Goal: Transaction & Acquisition: Purchase product/service

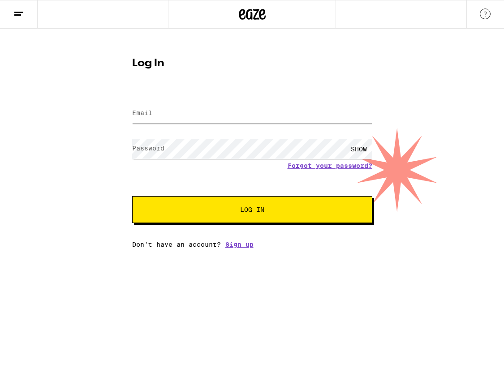
click at [172, 115] on input "Email" at bounding box center [252, 113] width 240 height 20
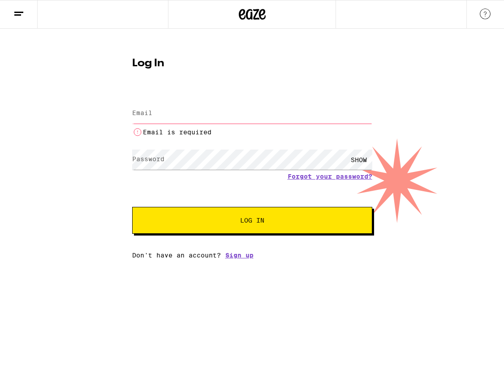
type input "[EMAIL_ADDRESS][DOMAIN_NAME]"
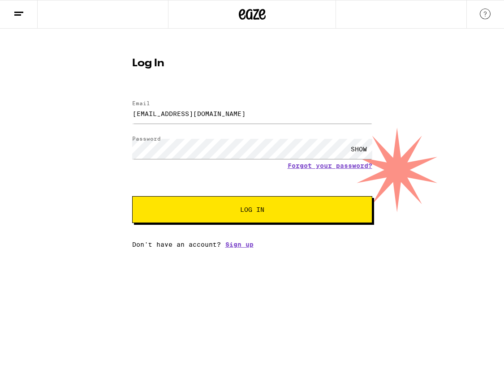
click at [209, 211] on span "Log In" at bounding box center [252, 210] width 168 height 6
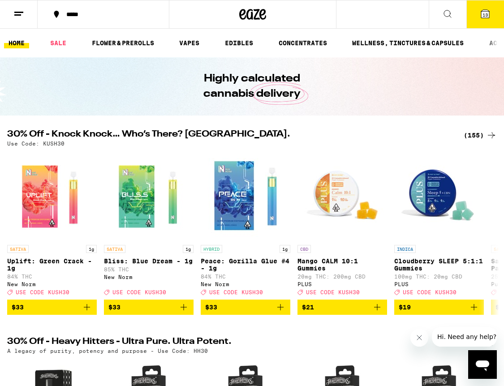
click at [451, 19] on button at bounding box center [448, 14] width 38 height 28
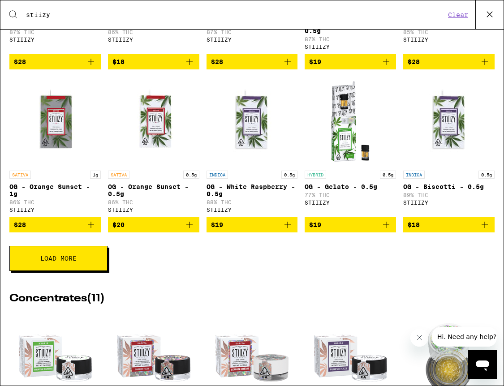
scroll to position [300, 0]
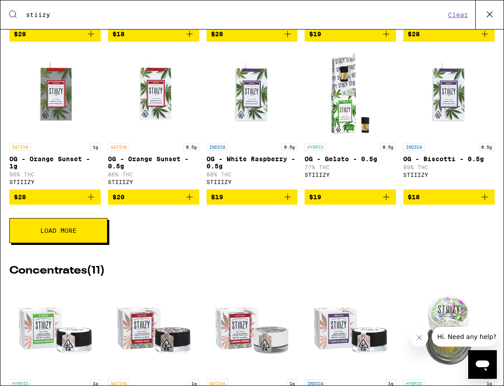
type input "stiizy"
click at [387, 203] on icon "Add to bag" at bounding box center [386, 197] width 11 height 11
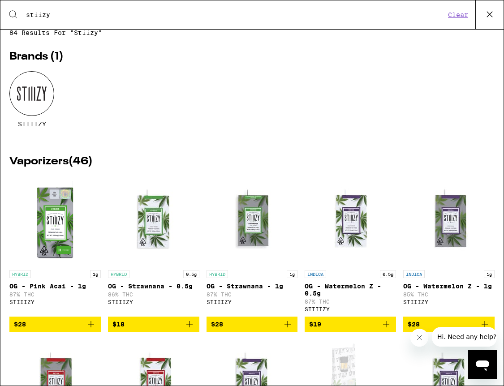
scroll to position [0, 0]
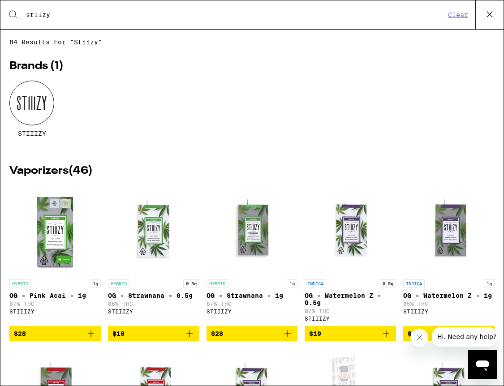
click at [110, 21] on div "Search for Products stiizy Clear" at bounding box center [251, 14] width 503 height 29
click at [110, 18] on input "stiizy" at bounding box center [236, 15] width 420 height 8
click at [462, 14] on button "Clear" at bounding box center [458, 15] width 26 height 8
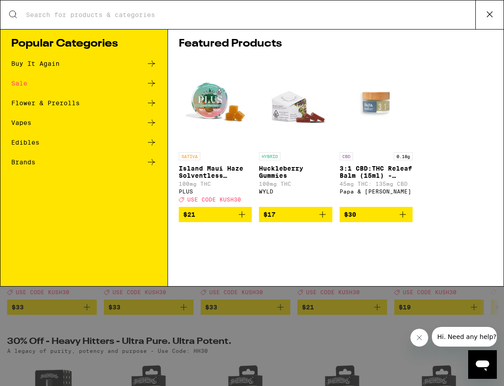
click at [57, 100] on div "Flower & Prerolls" at bounding box center [45, 103] width 69 height 6
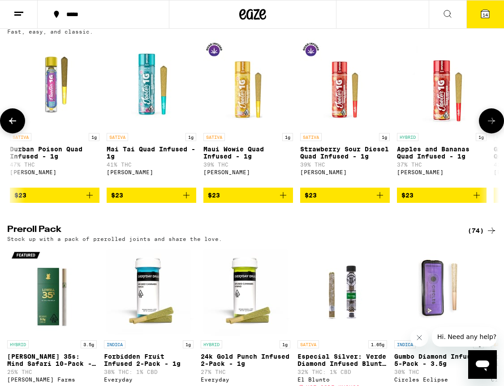
scroll to position [0, 5373]
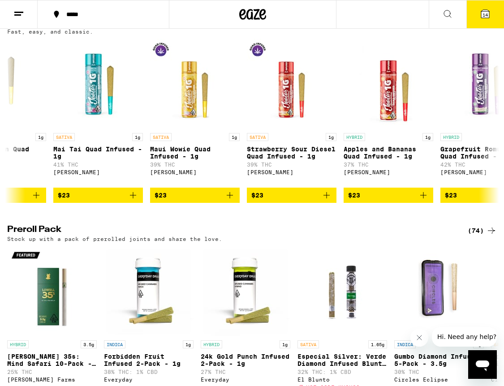
click at [473, 29] on div "(72)" at bounding box center [482, 23] width 29 height 11
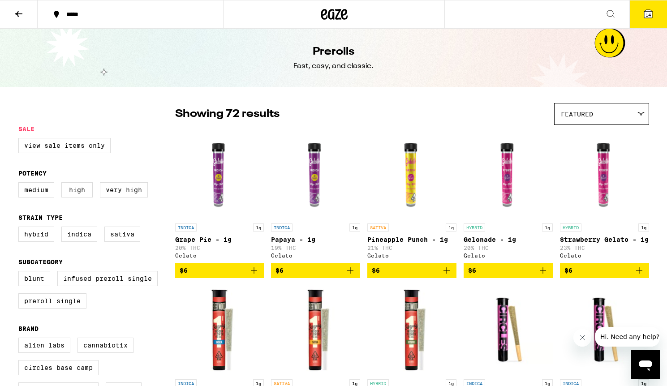
click at [504, 108] on div "Featured" at bounding box center [602, 113] width 94 height 21
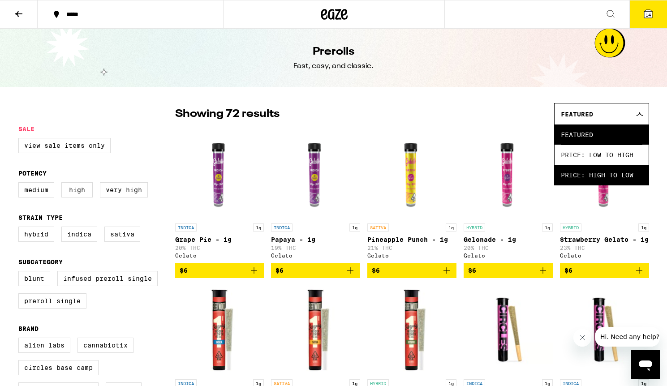
click at [504, 175] on span "Price: High to Low" at bounding box center [602, 175] width 82 height 20
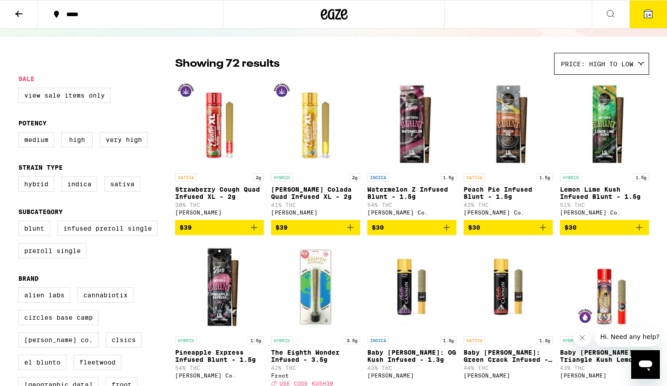
scroll to position [60, 0]
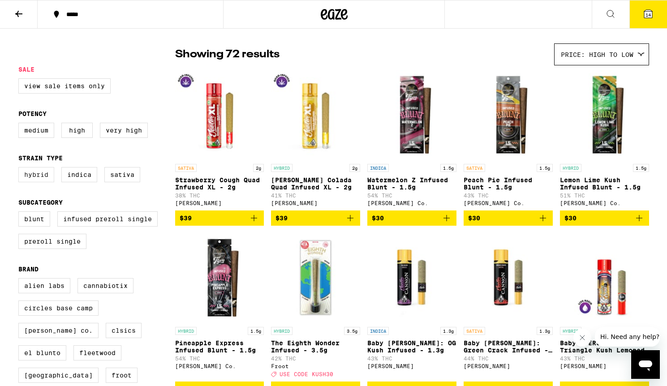
click at [36, 179] on label "Hybrid" at bounding box center [36, 174] width 36 height 15
click at [21, 169] on input "Hybrid" at bounding box center [20, 168] width 0 height 0
checkbox input "true"
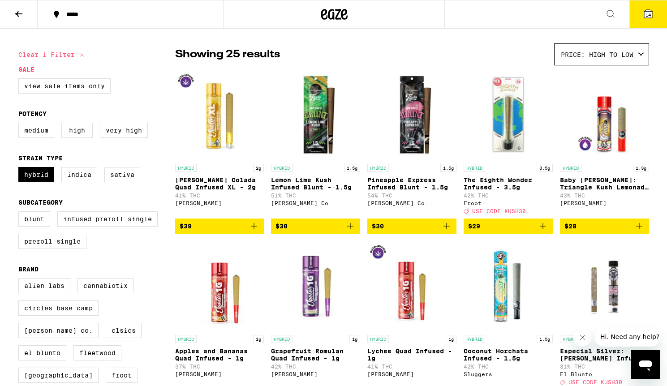
click at [73, 134] on label "High" at bounding box center [76, 130] width 31 height 15
click at [21, 125] on input "High" at bounding box center [20, 124] width 0 height 0
checkbox input "true"
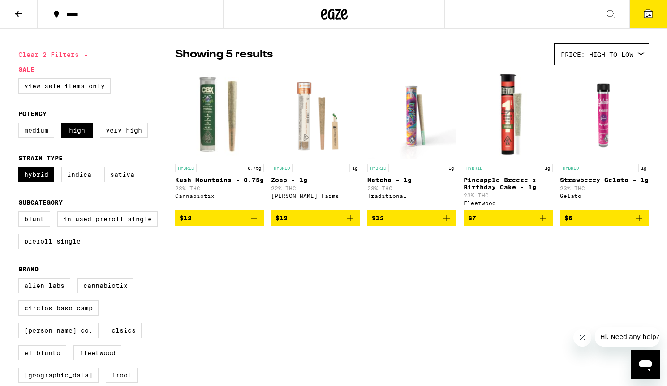
click at [35, 137] on label "Medium" at bounding box center [36, 130] width 36 height 15
click at [21, 125] on input "Medium" at bounding box center [20, 124] width 0 height 0
checkbox input "true"
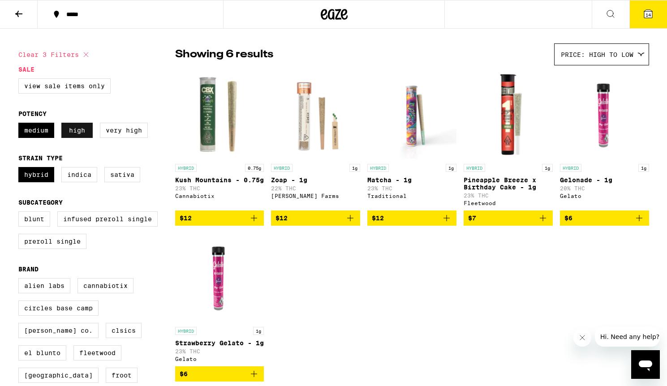
click at [81, 133] on label "High" at bounding box center [76, 130] width 31 height 15
click at [21, 125] on input "High" at bounding box center [20, 124] width 0 height 0
checkbox input "false"
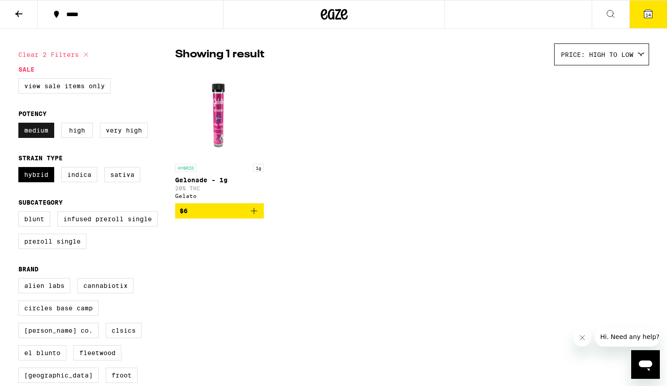
click at [29, 134] on label "Medium" at bounding box center [36, 130] width 36 height 15
click at [21, 125] on input "Medium" at bounding box center [20, 124] width 0 height 0
checkbox input "false"
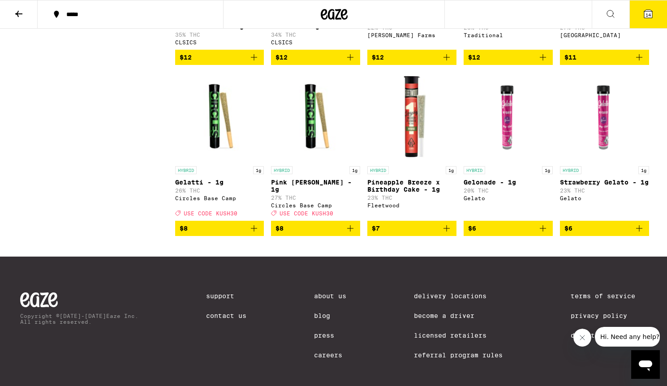
scroll to position [727, 0]
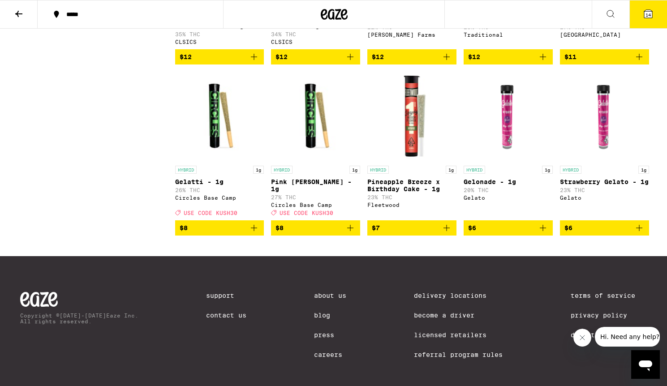
click at [254, 233] on icon "Add to bag" at bounding box center [254, 228] width 11 height 11
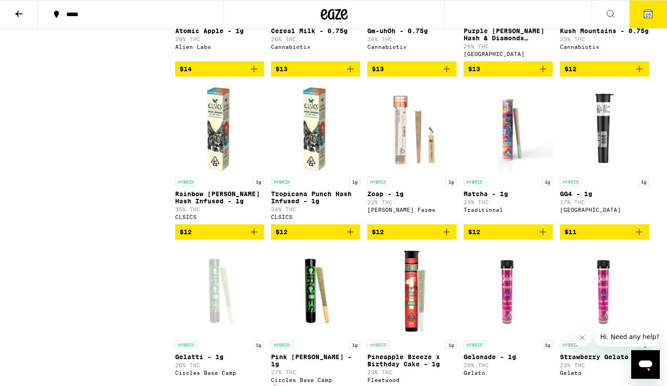
scroll to position [491, 0]
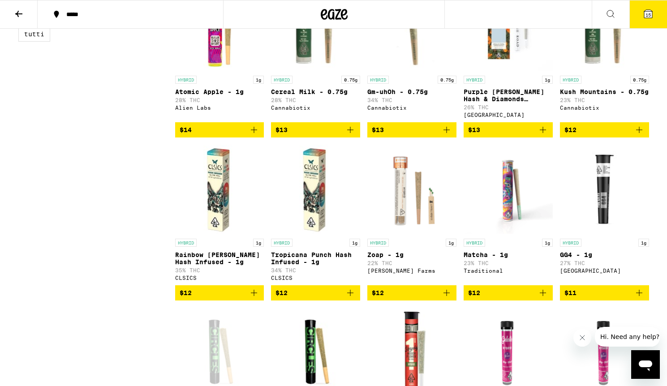
click at [448, 298] on icon "Add to bag" at bounding box center [446, 293] width 11 height 11
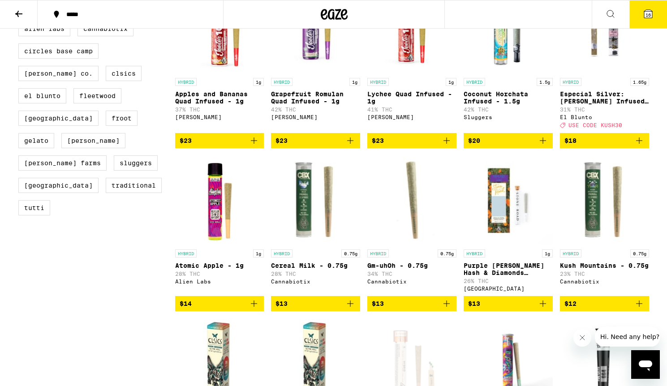
scroll to position [316, 0]
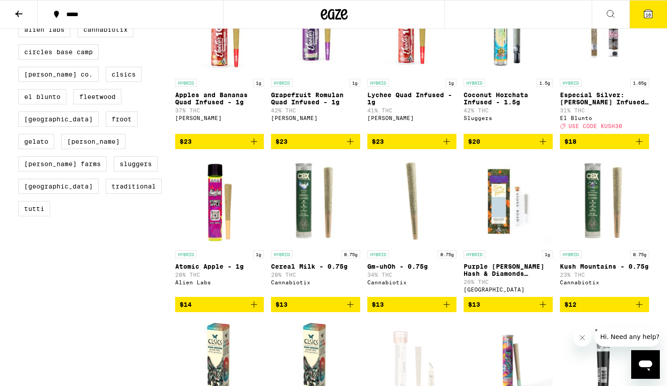
click at [255, 310] on icon "Add to bag" at bounding box center [254, 304] width 11 height 11
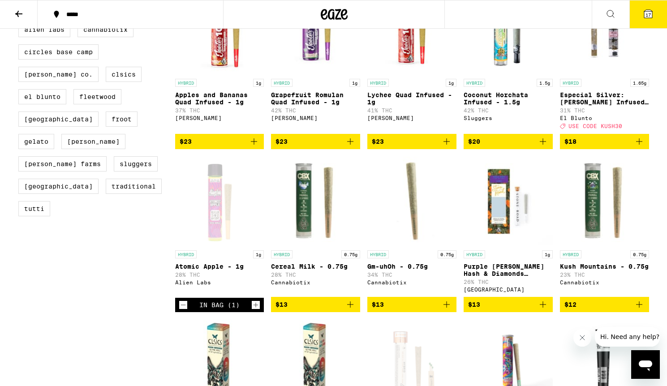
click at [351, 308] on icon "Add to bag" at bounding box center [350, 305] width 6 height 6
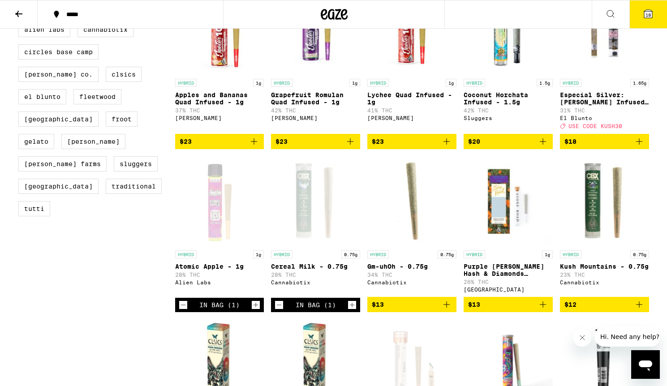
click at [504, 14] on icon at bounding box center [648, 14] width 8 height 8
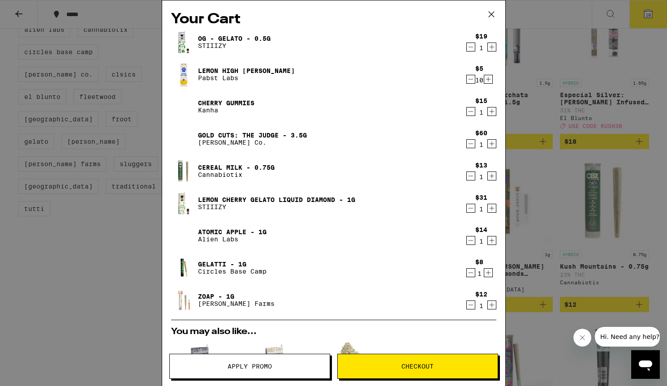
click at [469, 79] on icon "Decrement" at bounding box center [471, 79] width 8 height 11
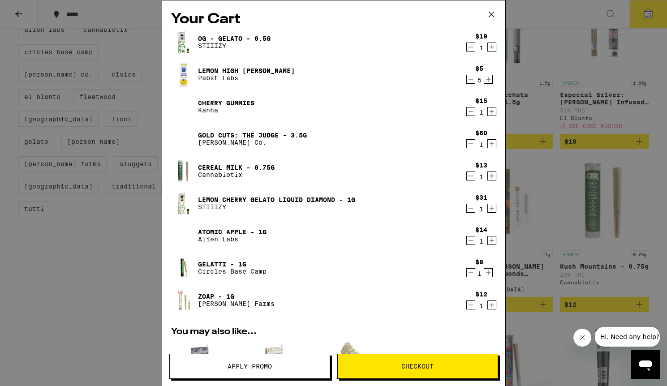
click at [469, 79] on icon "Decrement" at bounding box center [471, 79] width 8 height 11
click at [490, 80] on icon "Increment" at bounding box center [488, 79] width 8 height 11
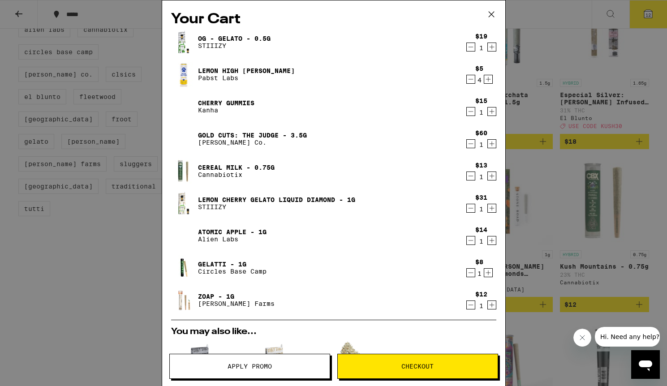
click at [471, 113] on icon "Decrement" at bounding box center [471, 111] width 8 height 11
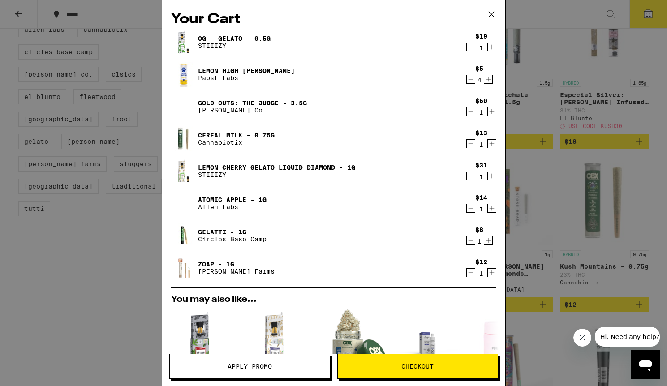
click at [471, 113] on icon "Decrement" at bounding box center [471, 111] width 8 height 11
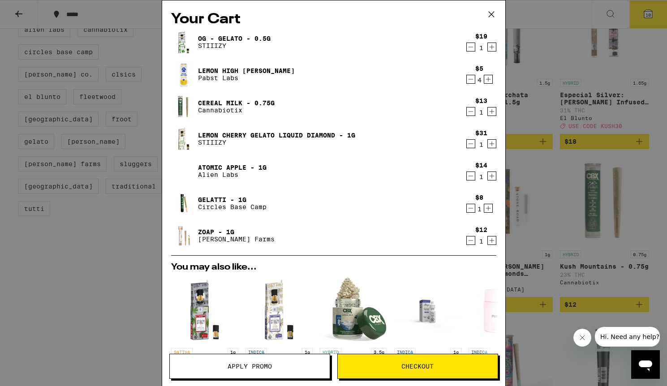
click at [470, 79] on icon "Decrement" at bounding box center [471, 79] width 8 height 11
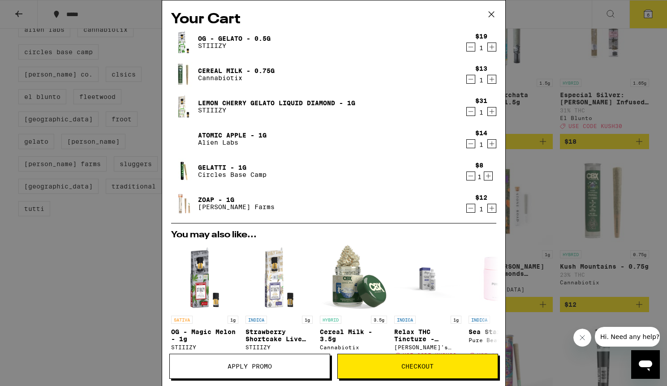
click at [469, 46] on icon "Decrement" at bounding box center [471, 47] width 8 height 11
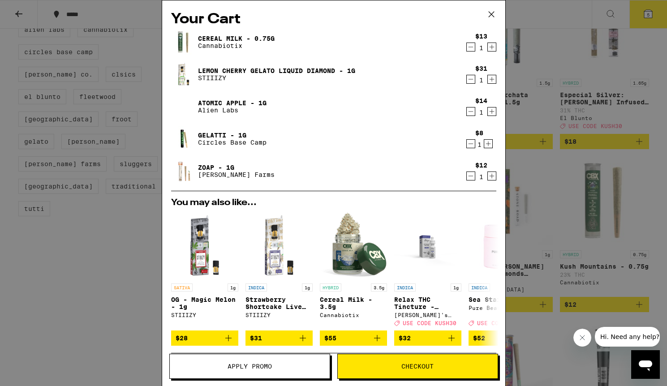
click at [429, 371] on button "Checkout" at bounding box center [417, 366] width 161 height 25
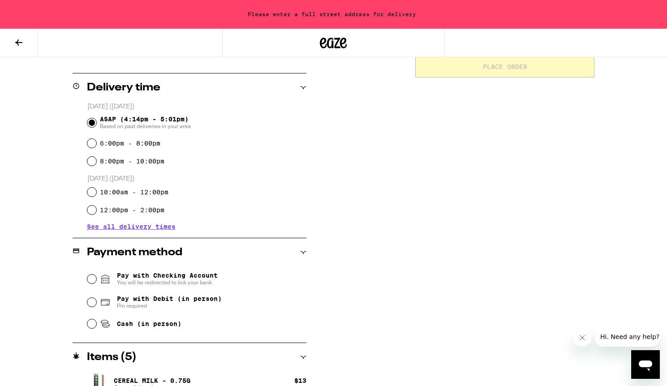
scroll to position [206, 0]
click at [92, 143] on input "6:00pm - 8:00pm" at bounding box center [91, 142] width 9 height 9
radio input "true"
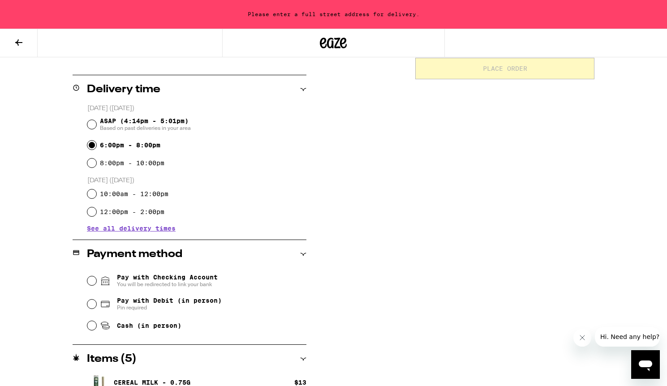
scroll to position [201, 0]
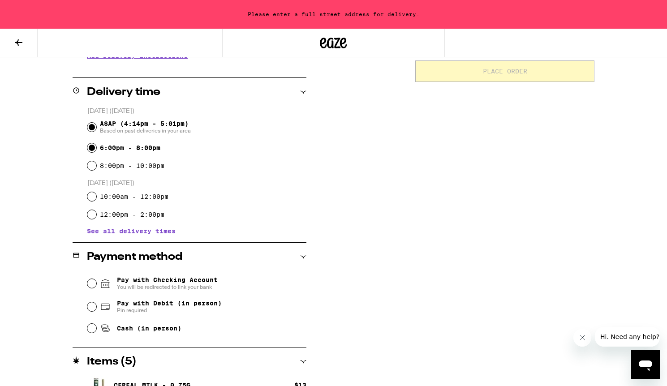
click at [94, 129] on input "ASAP (4:14pm - 5:01pm) Based on past deliveries in your area" at bounding box center [91, 127] width 9 height 9
radio input "true"
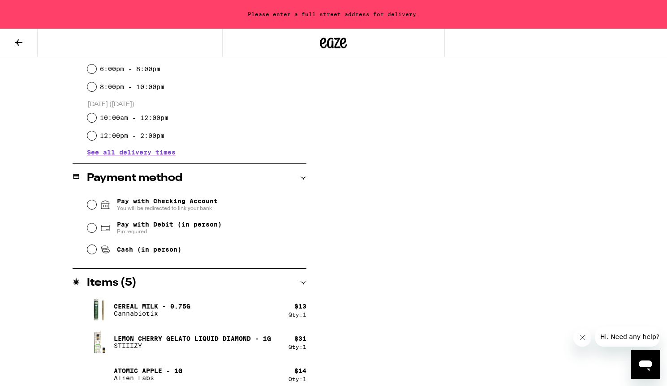
scroll to position [353, 0]
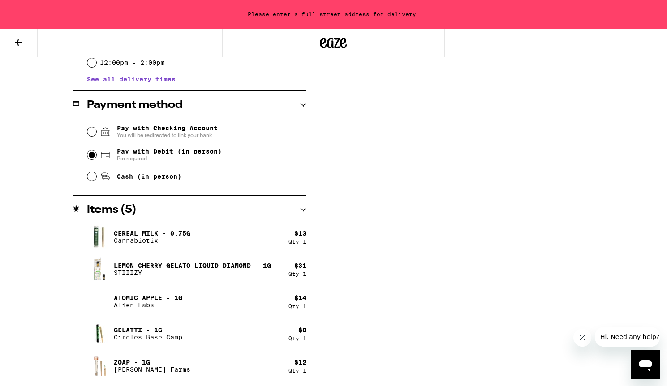
click at [92, 156] on input "Pay with Debit (in person) Pin required" at bounding box center [91, 155] width 9 height 9
radio input "true"
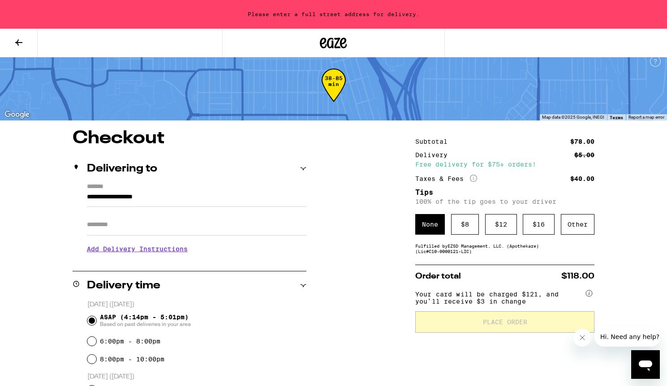
scroll to position [0, 0]
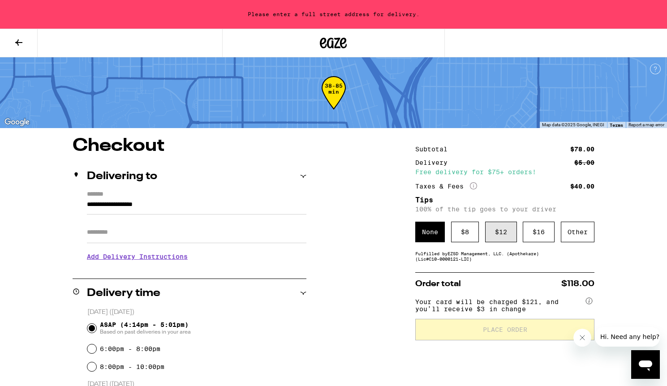
click at [497, 227] on div "$ 12" at bounding box center [501, 232] width 32 height 21
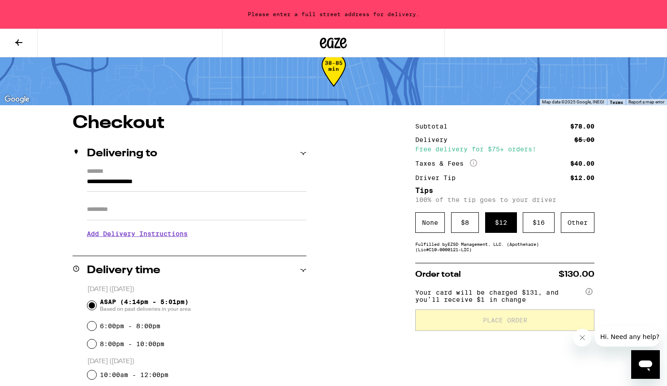
scroll to position [22, 0]
drag, startPoint x: 203, startPoint y: 182, endPoint x: 30, endPoint y: 181, distance: 173.0
type input "**********"
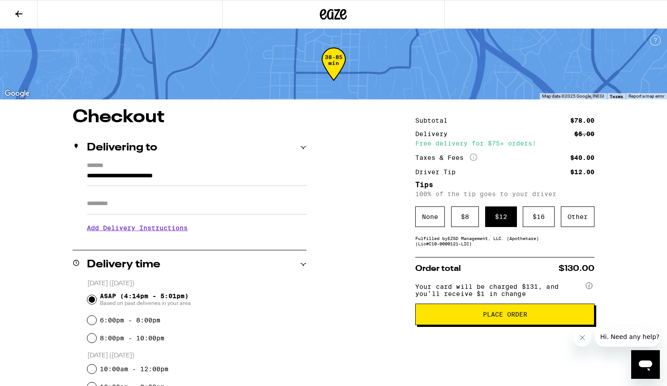
click at [487, 318] on span "Place Order" at bounding box center [505, 314] width 44 height 6
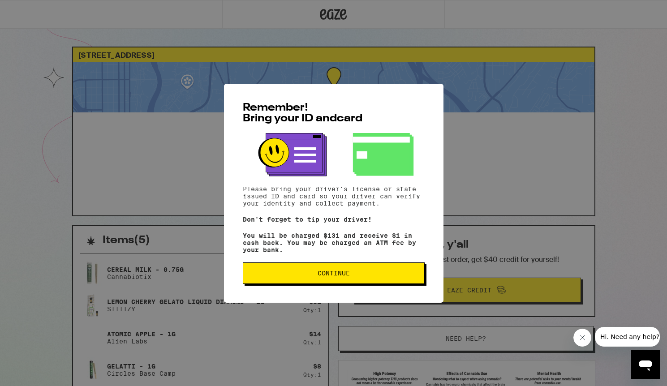
click at [359, 274] on span "Continue" at bounding box center [333, 273] width 167 height 6
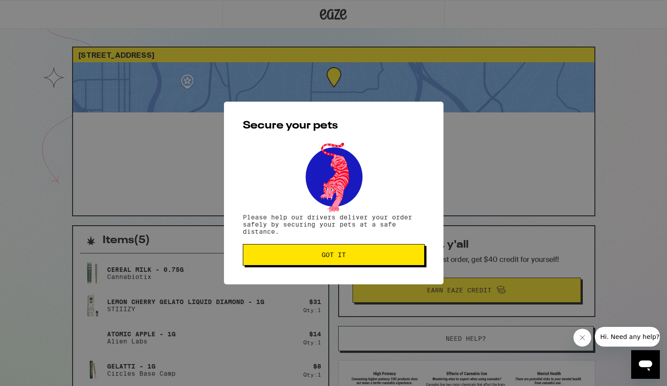
click at [360, 258] on span "Got it" at bounding box center [333, 255] width 167 height 6
